Goal: Obtain resource: Download file/media

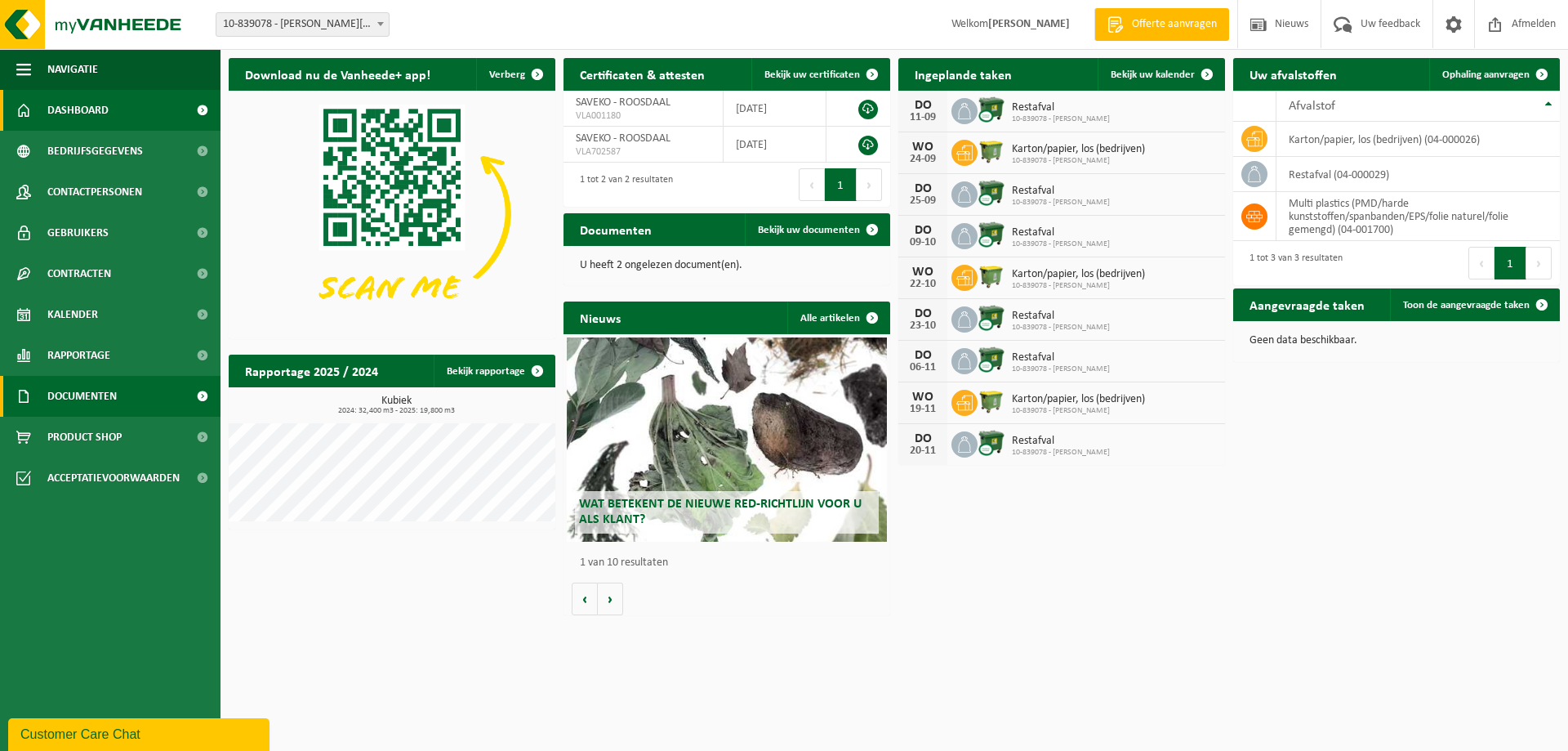
click at [84, 393] on span "Documenten" at bounding box center [81, 396] width 69 height 41
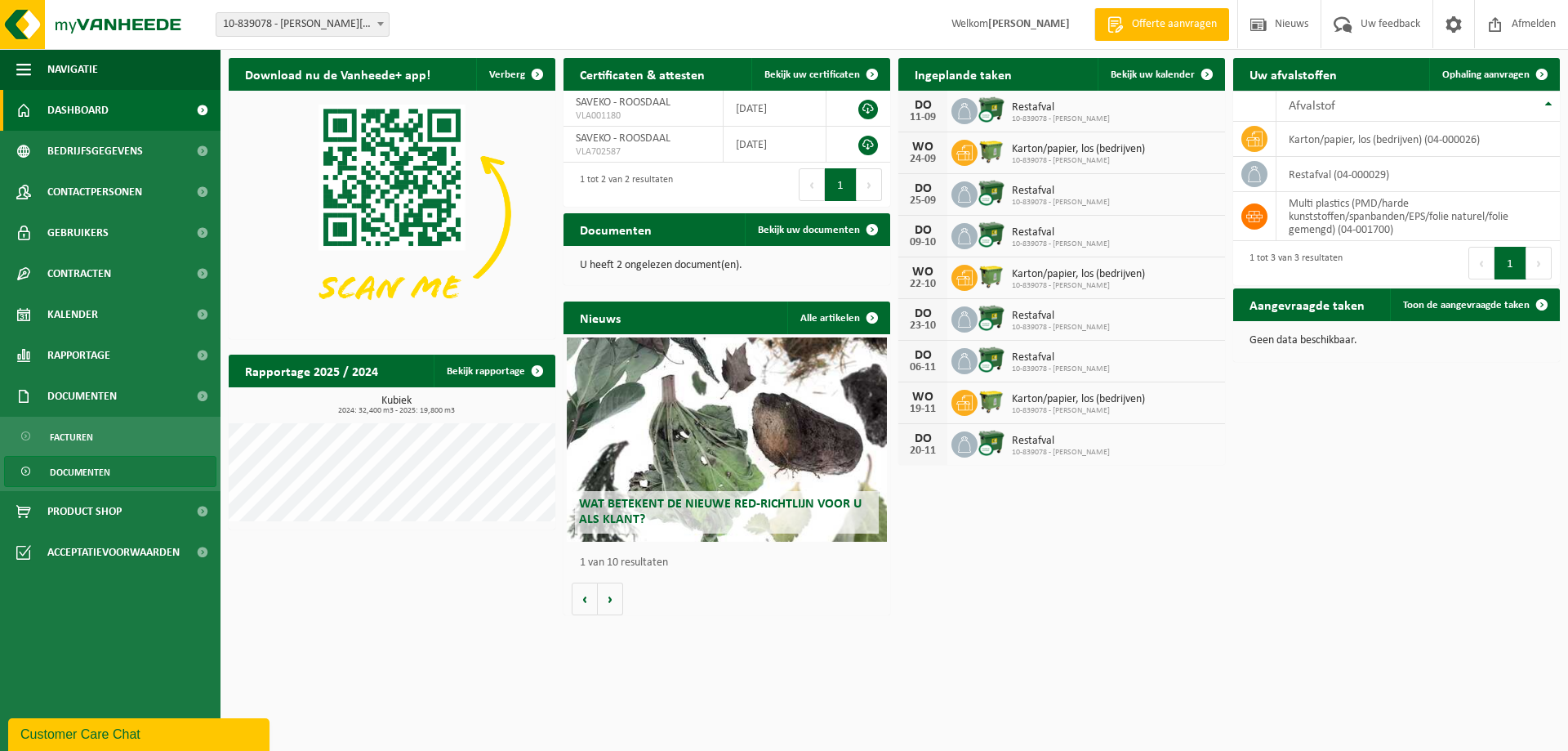
click at [76, 476] on span "Documenten" at bounding box center [80, 472] width 60 height 31
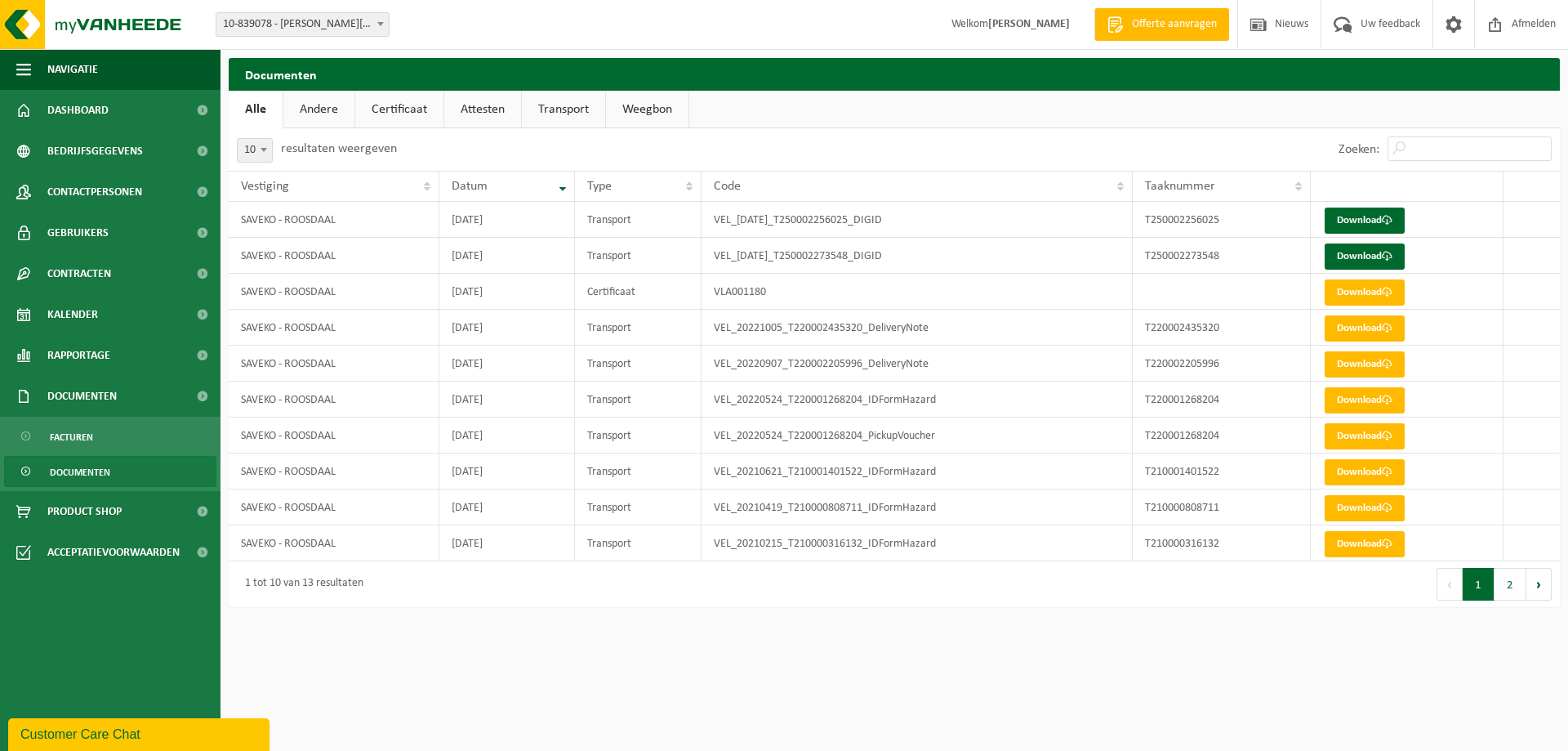
click at [392, 109] on link "Certificaat" at bounding box center [399, 109] width 88 height 38
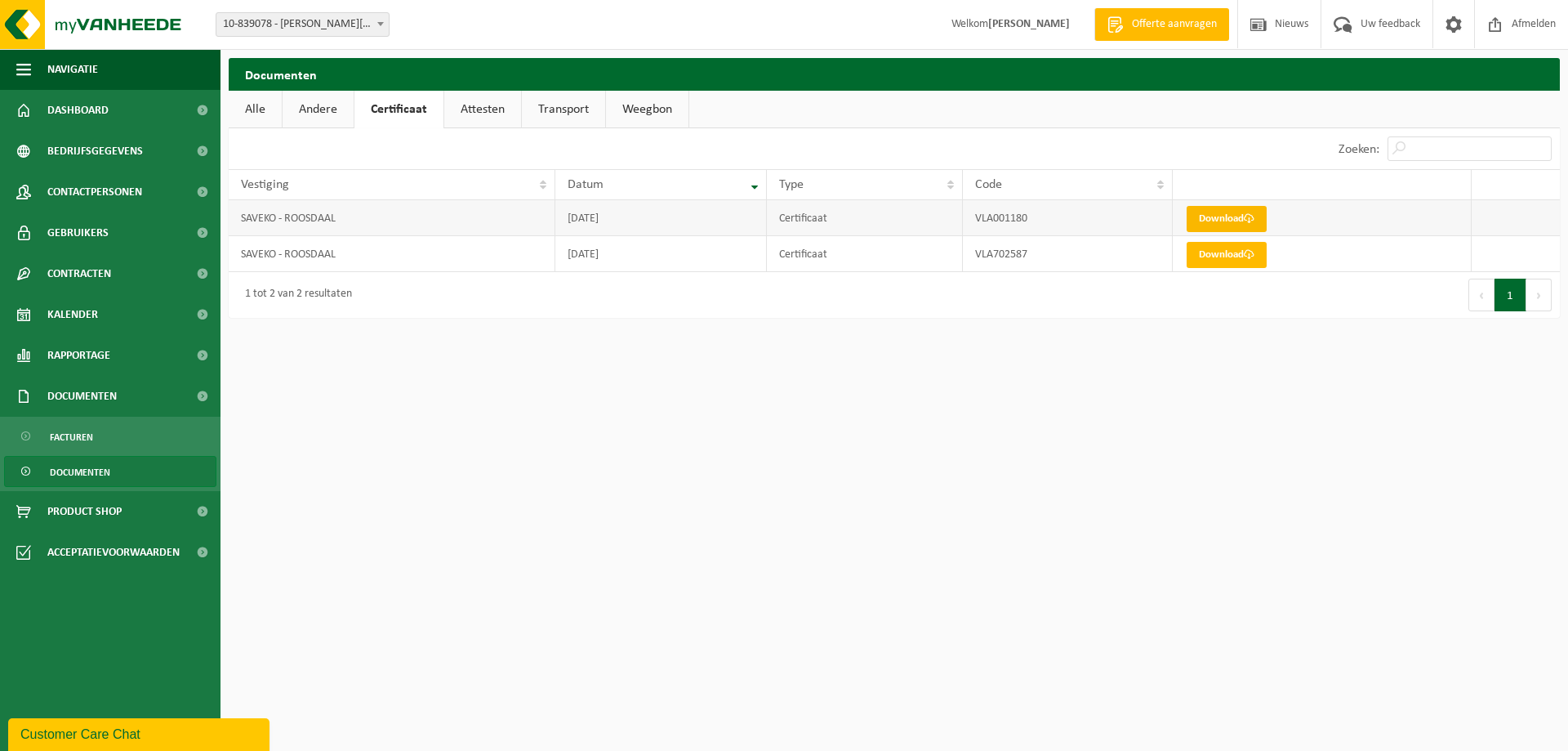
click at [1252, 222] on span at bounding box center [1249, 219] width 10 height 10
click at [486, 118] on link "Attesten" at bounding box center [482, 109] width 77 height 38
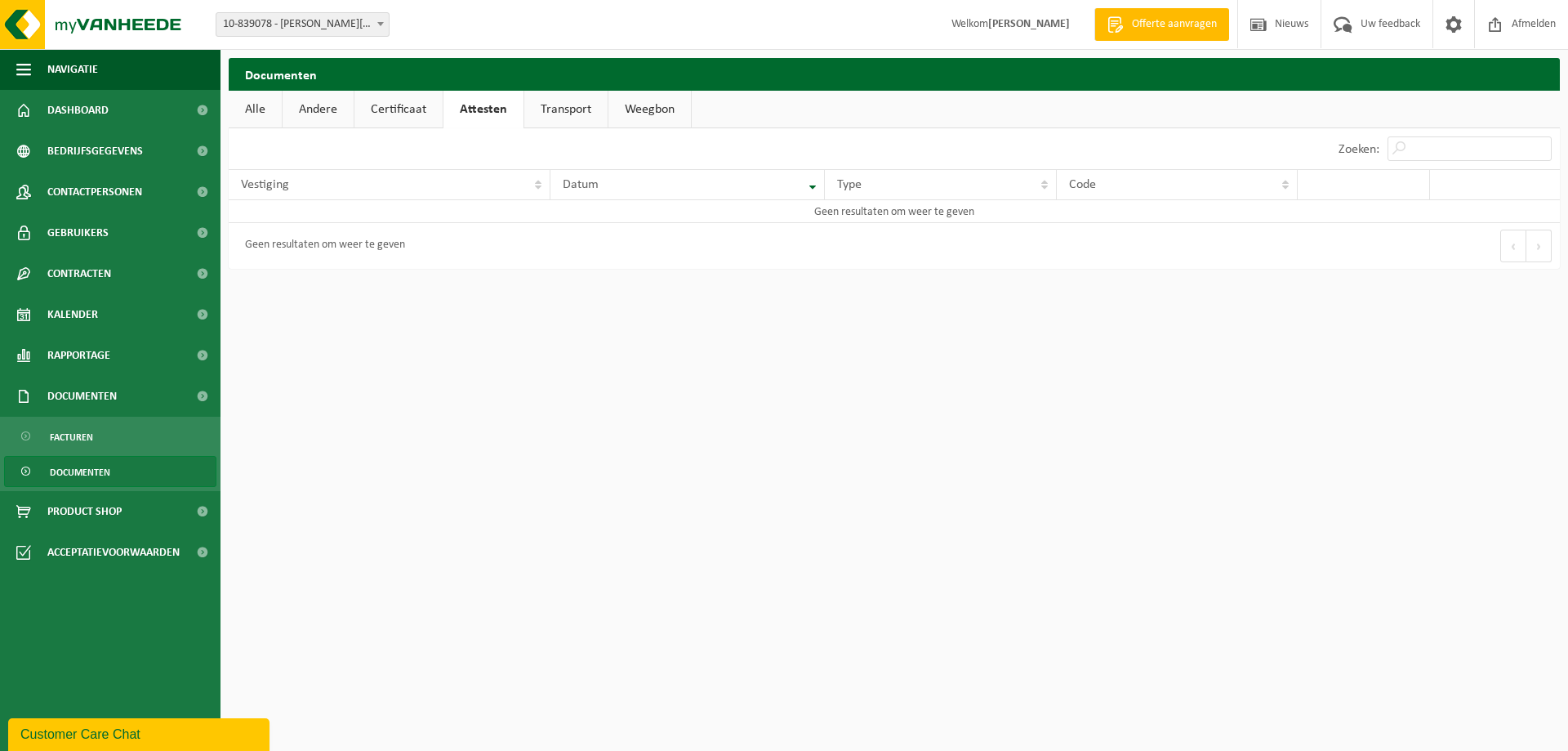
click at [312, 110] on link "Andere" at bounding box center [317, 109] width 71 height 38
click at [250, 112] on link "Alle" at bounding box center [255, 109] width 53 height 38
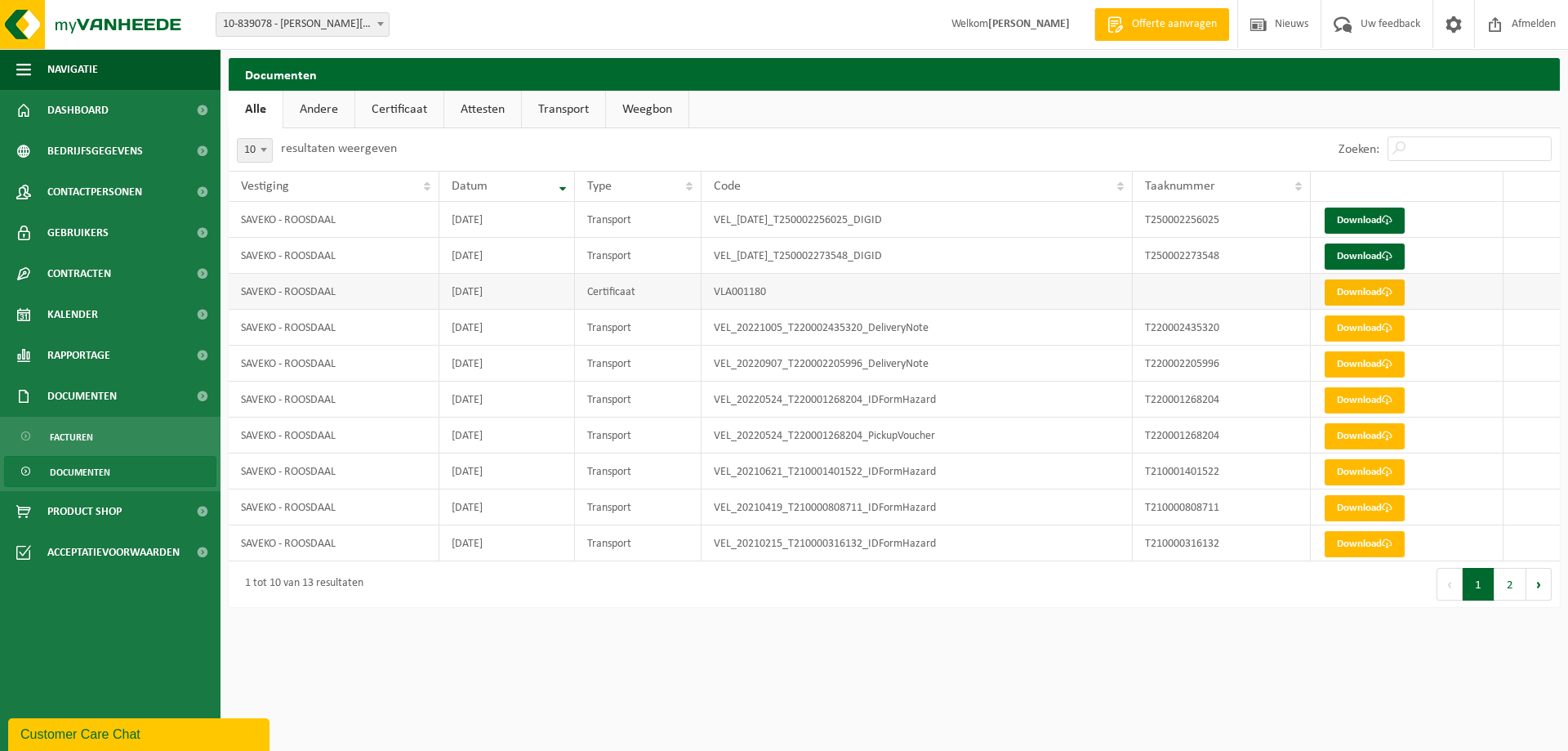
click at [1371, 293] on link "Download" at bounding box center [1365, 293] width 80 height 26
